Goal: Transaction & Acquisition: Purchase product/service

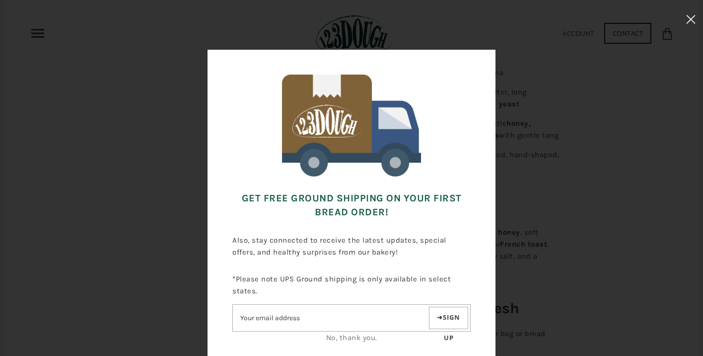
click at [692, 16] on icon at bounding box center [690, 19] width 9 height 9
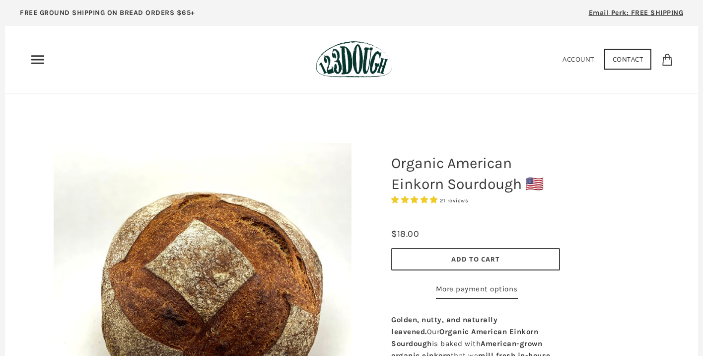
click at [42, 61] on icon "Primary" at bounding box center [38, 60] width 16 height 16
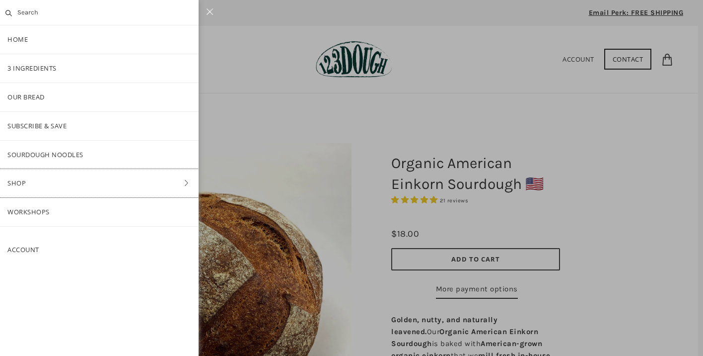
click at [23, 180] on link "Shop" at bounding box center [99, 183] width 199 height 28
click at [31, 127] on link "Bread" at bounding box center [99, 126] width 199 height 28
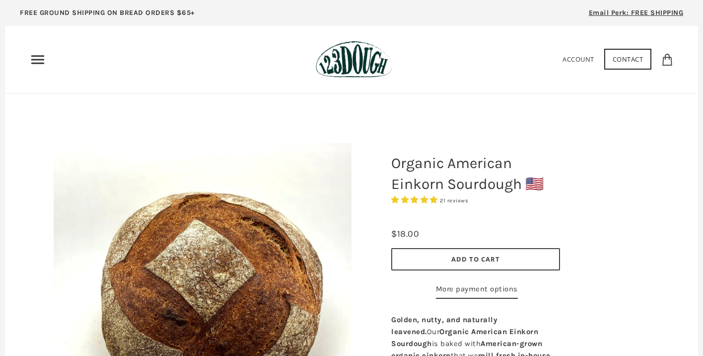
click at [37, 61] on icon "Primary" at bounding box center [38, 60] width 16 height 16
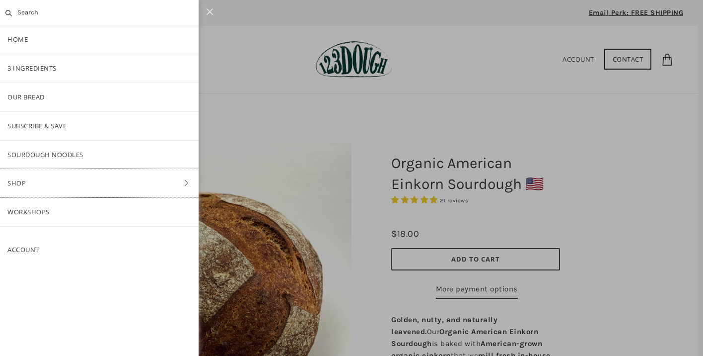
click at [22, 182] on link "Shop" at bounding box center [99, 183] width 199 height 28
click at [33, 210] on link "Bake-at-Home" at bounding box center [99, 212] width 199 height 28
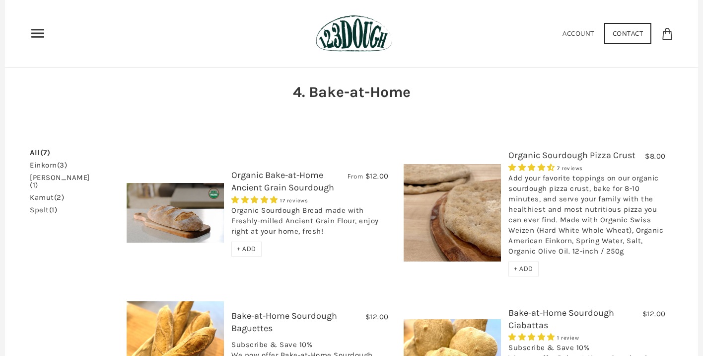
scroll to position [43, 0]
click at [250, 248] on span "+ ADD" at bounding box center [246, 249] width 19 height 8
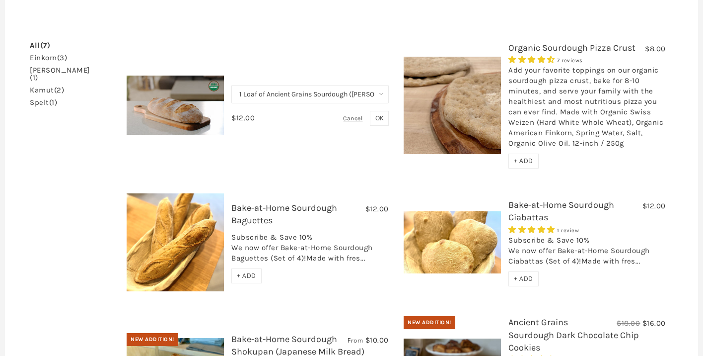
scroll to position [151, 0]
click at [526, 277] on span "+ ADD" at bounding box center [523, 279] width 19 height 8
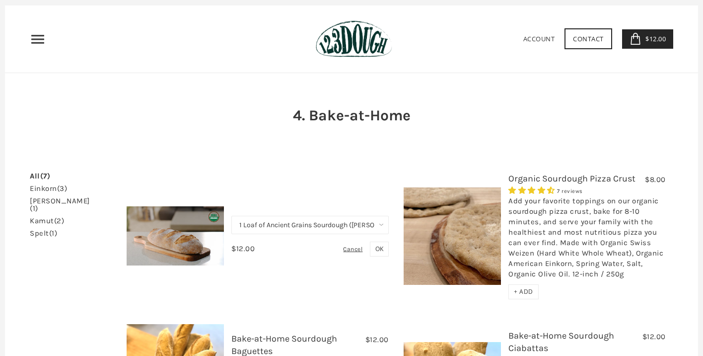
scroll to position [27, 0]
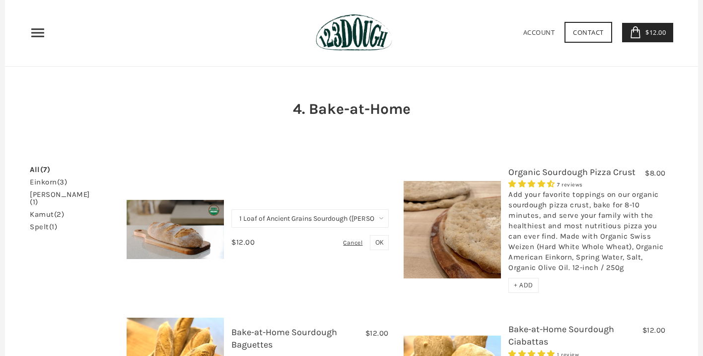
click at [539, 30] on link "Account" at bounding box center [540, 32] width 32 height 9
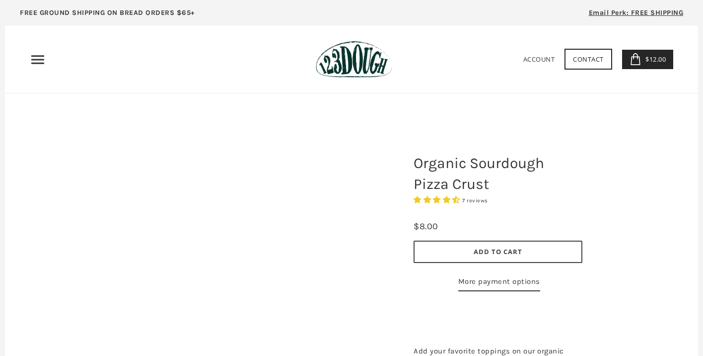
click at [500, 252] on span "Add to Cart" at bounding box center [498, 251] width 49 height 9
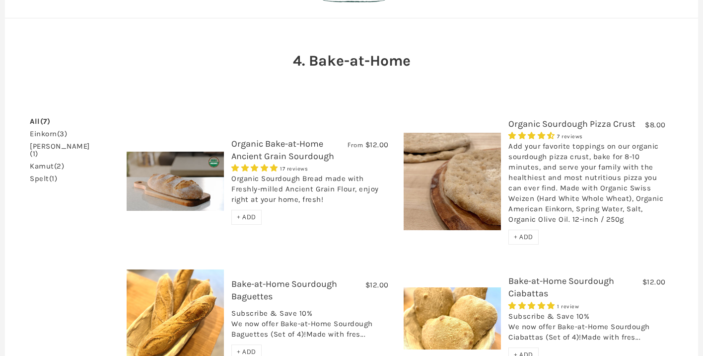
scroll to position [85, 0]
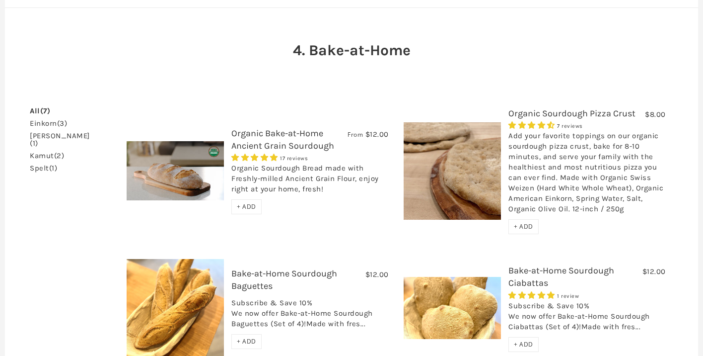
click at [248, 205] on span "+ ADD" at bounding box center [246, 206] width 19 height 8
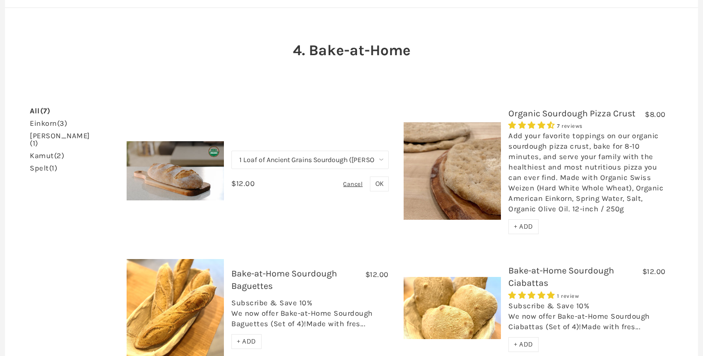
click at [379, 184] on span "OK" at bounding box center [380, 183] width 8 height 8
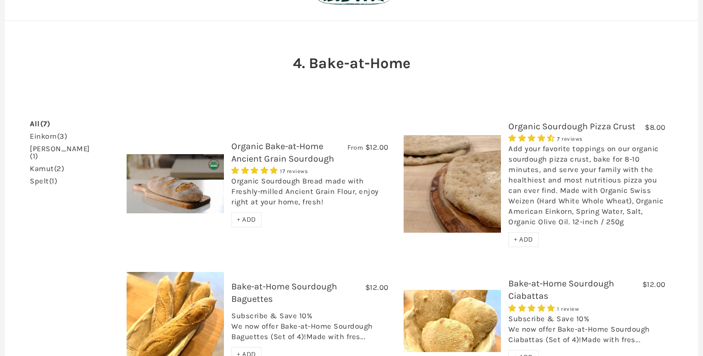
scroll to position [87, 0]
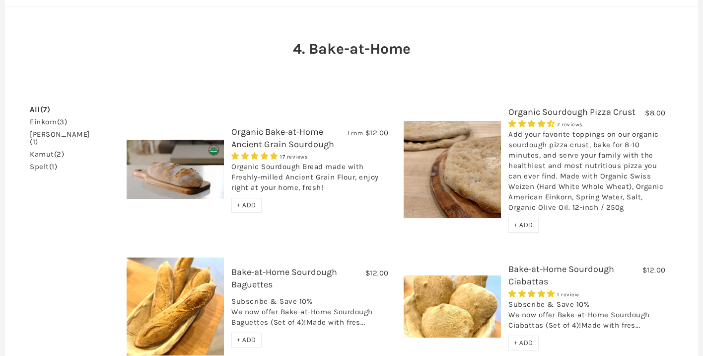
click at [43, 121] on link "einkorn (3)" at bounding box center [48, 121] width 37 height 7
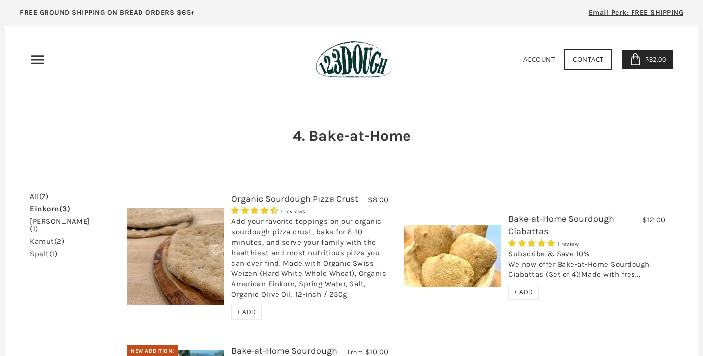
click at [643, 59] on span "$32.00" at bounding box center [654, 59] width 23 height 9
